Goal: Find specific page/section: Find specific page/section

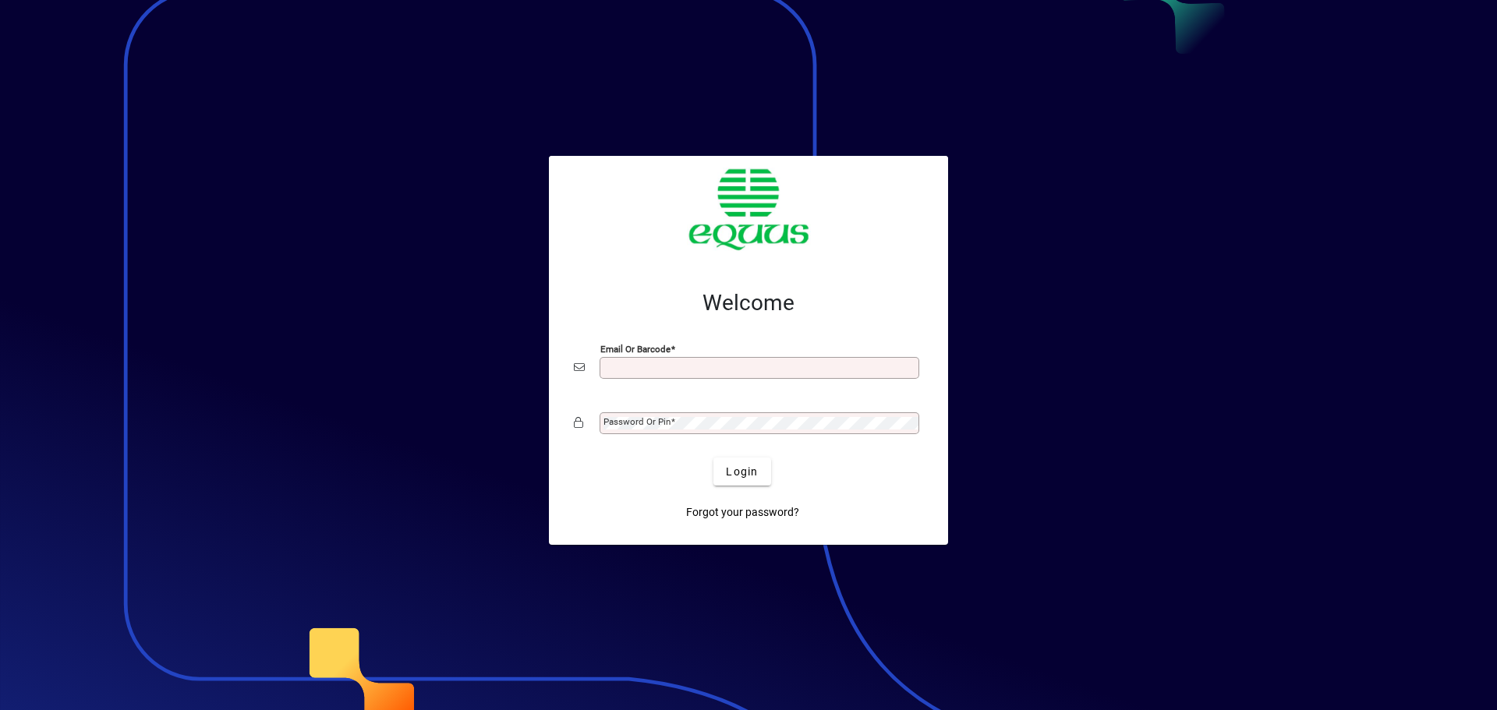
click at [643, 360] on div "Email or Barcode" at bounding box center [760, 368] width 320 height 22
click at [615, 369] on input "Email or Barcode" at bounding box center [761, 368] width 315 height 12
type input "**********"
click at [639, 423] on mat-label "Password or Pin" at bounding box center [637, 421] width 67 height 11
click at [714, 458] on button "Login" at bounding box center [742, 472] width 57 height 28
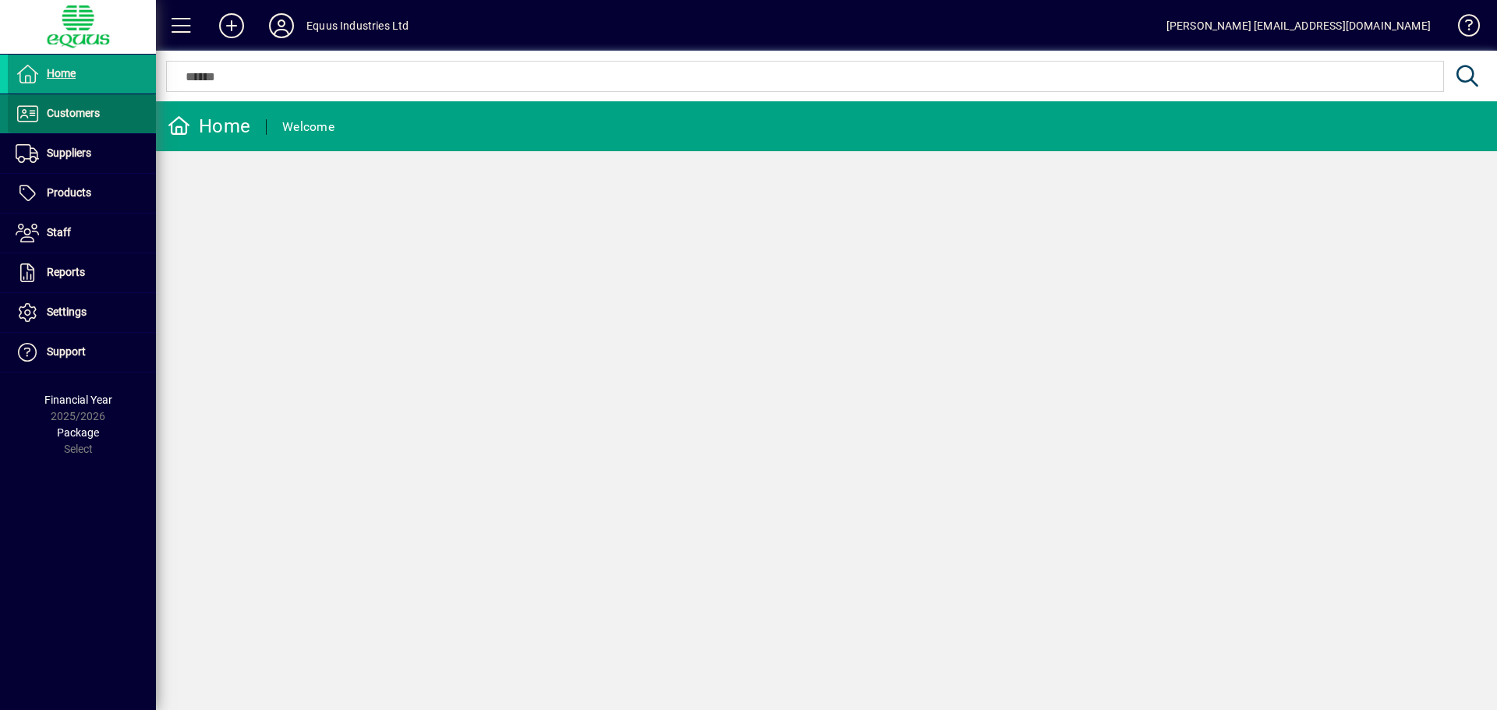
click at [79, 118] on span "Customers" at bounding box center [73, 113] width 53 height 12
